Goal: Information Seeking & Learning: Learn about a topic

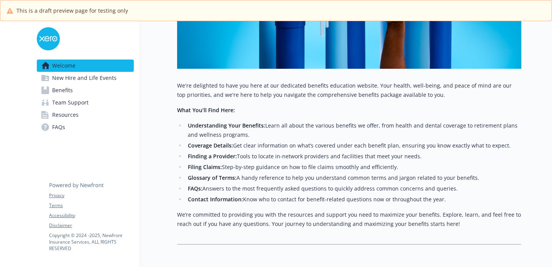
scroll to position [291, 0]
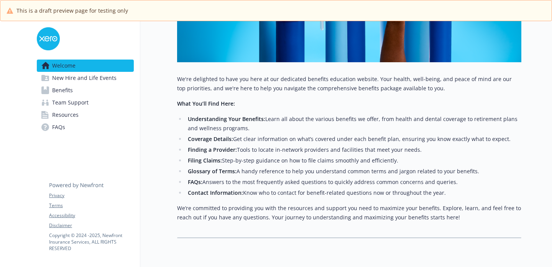
click at [67, 88] on span "Benefits" at bounding box center [62, 90] width 21 height 12
